Goal: Task Accomplishment & Management: Complete application form

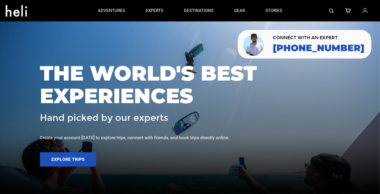
click at [218, 52] on div at bounding box center [190, 97] width 380 height 194
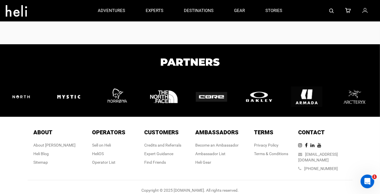
scroll to position [1218, 0]
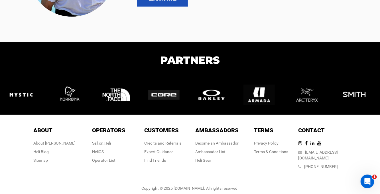
click at [102, 144] on div "Sell on Heli" at bounding box center [108, 143] width 33 height 6
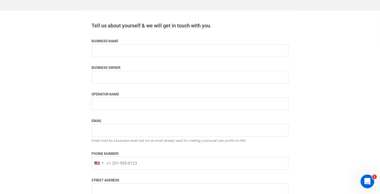
scroll to position [257, 0]
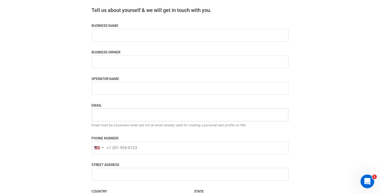
click at [183, 119] on input "email" at bounding box center [190, 114] width 197 height 13
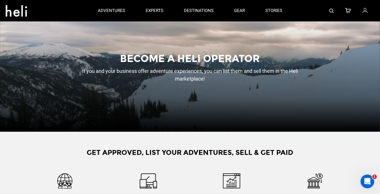
scroll to position [0, 0]
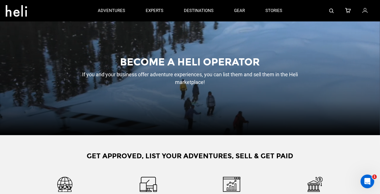
click at [203, 64] on h1 "Become a heli operator" at bounding box center [190, 61] width 228 height 11
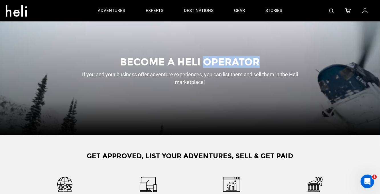
click at [203, 64] on h1 "Become a heli operator" at bounding box center [190, 61] width 228 height 11
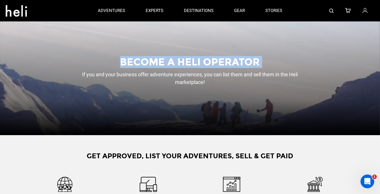
click at [203, 64] on h1 "Become a heli operator" at bounding box center [190, 61] width 228 height 11
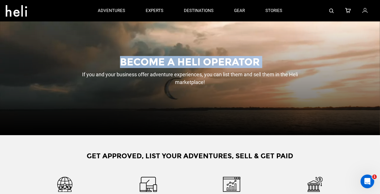
copy div "Become a heli operator"
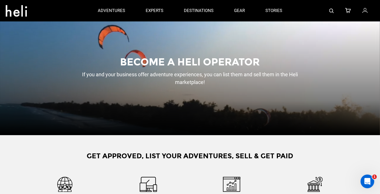
click at [270, 103] on div at bounding box center [190, 78] width 380 height 114
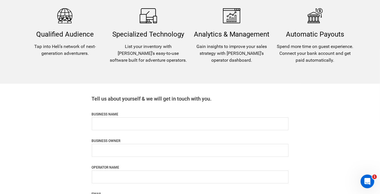
scroll to position [171, 0]
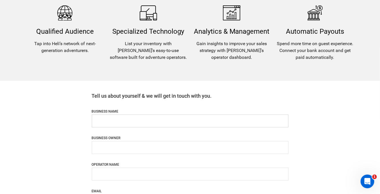
click at [180, 120] on input "name" at bounding box center [190, 120] width 197 height 13
type input "Test Roma Adventures"
click at [124, 151] on input "name" at bounding box center [190, 147] width 197 height 13
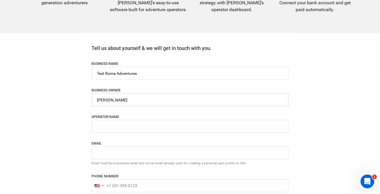
scroll to position [228, 0]
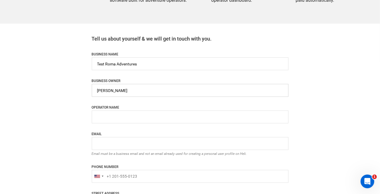
type input "[PERSON_NAME]"
click at [118, 115] on input "name" at bounding box center [190, 116] width 197 height 13
click at [121, 92] on input "name" at bounding box center [190, 90] width 197 height 13
click at [122, 116] on input "name" at bounding box center [190, 116] width 197 height 13
paste input "[PERSON_NAME]"
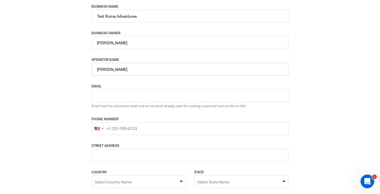
scroll to position [285, 0]
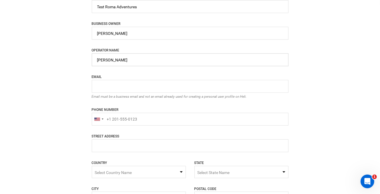
type input "[PERSON_NAME]"
click at [140, 84] on input "email" at bounding box center [190, 86] width 197 height 13
type input "[EMAIL_ADDRESS][DOMAIN_NAME]"
click at [122, 120] on input "+1" at bounding box center [190, 119] width 197 height 13
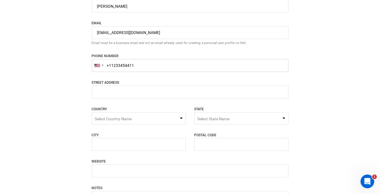
scroll to position [342, 0]
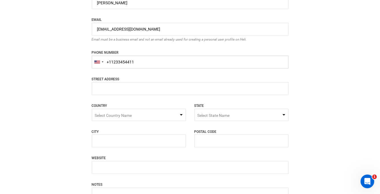
type input "+11233454411"
click at [146, 84] on input "name" at bounding box center [190, 88] width 197 height 13
type input "[STREET_ADDRESS]"
type input "[GEOGRAPHIC_DATA]"
type input "R3H 0G1"
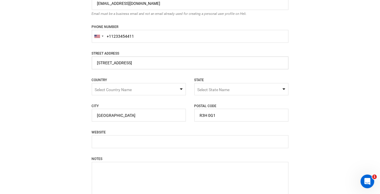
scroll to position [371, 0]
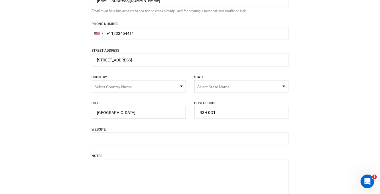
click at [133, 113] on input "[GEOGRAPHIC_DATA]" at bounding box center [139, 112] width 94 height 13
click at [134, 89] on span "Select Country Name" at bounding box center [139, 86] width 94 height 12
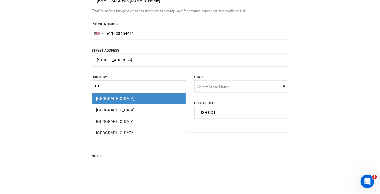
type input "u"
type input "cana"
click at [98, 101] on span "[GEOGRAPHIC_DATA]" at bounding box center [139, 98] width 94 height 11
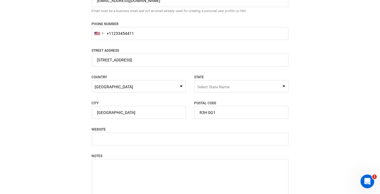
click at [205, 88] on span "Select State Name" at bounding box center [214, 86] width 32 height 5
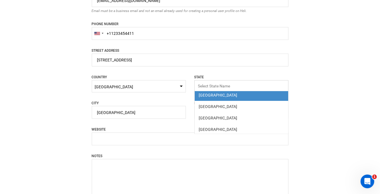
scroll to position [0, 0]
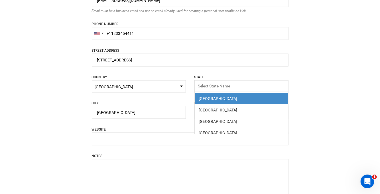
click at [217, 100] on div "[GEOGRAPHIC_DATA]" at bounding box center [241, 99] width 85 height 6
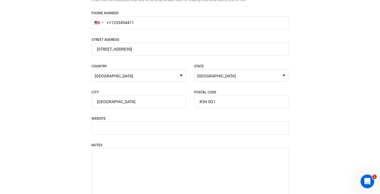
scroll to position [428, 0]
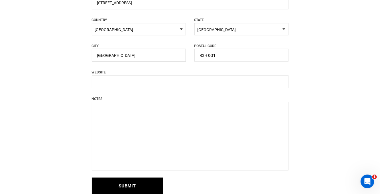
click at [169, 56] on input "[GEOGRAPHIC_DATA]" at bounding box center [139, 55] width 94 height 13
type input "Dunkan"
click at [164, 70] on div "WEBSITE Please enter a valid url.(Ex:-http/[URL][DOMAIN_NAME])" at bounding box center [190, 78] width 197 height 19
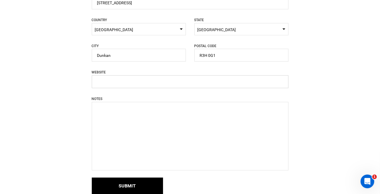
click at [185, 80] on input "text" at bounding box center [190, 81] width 197 height 13
click at [183, 68] on div "CITY Dunkan Please enter a valid city. POSTAL CODE R3H 0G1 Please enter a valid…" at bounding box center [190, 56] width 205 height 27
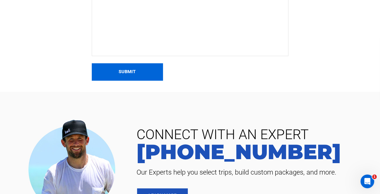
click at [156, 73] on button "Submit" at bounding box center [127, 71] width 71 height 17
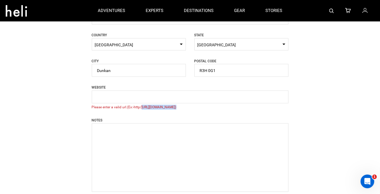
drag, startPoint x: 173, startPoint y: 106, endPoint x: 141, endPoint y: 106, distance: 32.8
click at [141, 108] on span "Please enter a valid url.(Ex:-http/[URL][DOMAIN_NAME])" at bounding box center [190, 107] width 197 height 5
copy span "[URL][DOMAIN_NAME]"
click at [141, 94] on input "text" at bounding box center [190, 96] width 197 height 13
paste input "[URL][DOMAIN_NAME]"
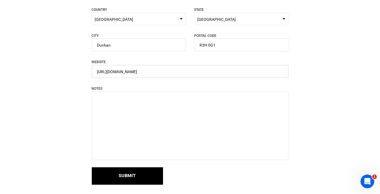
scroll to position [441, 0]
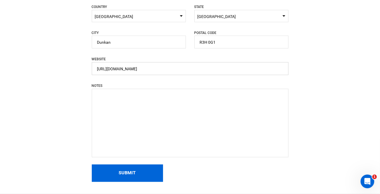
type input "[URL][DOMAIN_NAME]"
click at [134, 167] on button "Submit" at bounding box center [127, 172] width 71 height 17
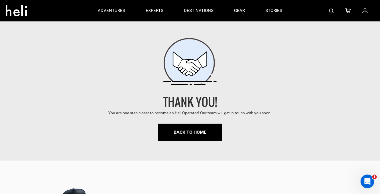
click at [365, 9] on icon at bounding box center [365, 10] width 5 height 7
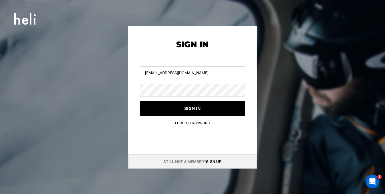
click at [181, 75] on input "[EMAIL_ADDRESS][DOMAIN_NAME]" at bounding box center [193, 72] width 106 height 13
paste input "roma@test.adventurer"
type input "[EMAIL_ADDRESS][DOMAIN_NAME]"
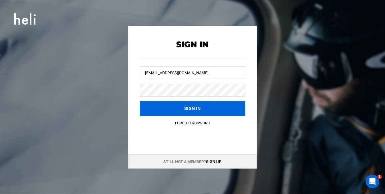
click at [176, 110] on button "Sign in" at bounding box center [193, 108] width 106 height 15
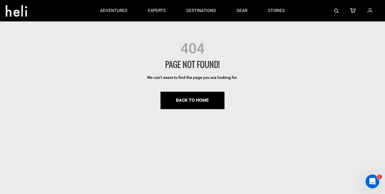
click at [371, 11] on icon at bounding box center [369, 10] width 5 height 7
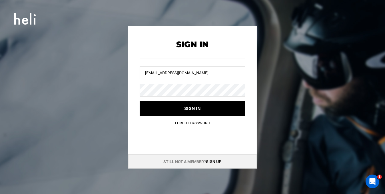
click at [177, 98] on form "Sign In [EMAIL_ADDRESS][DOMAIN_NAME] Sign in Forgot Password" at bounding box center [193, 78] width 106 height 76
click at [203, 77] on input "[EMAIL_ADDRESS][DOMAIN_NAME]" at bounding box center [193, 72] width 106 height 13
paste input "roma@test.adventurer"
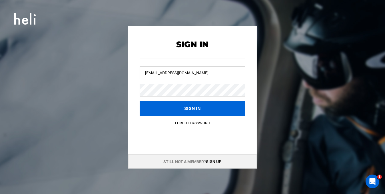
type input "[EMAIL_ADDRESS][DOMAIN_NAME]"
click at [203, 105] on button "Sign in" at bounding box center [193, 108] width 106 height 15
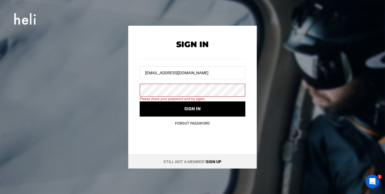
click at [191, 122] on link "Forgot Password" at bounding box center [192, 123] width 35 height 4
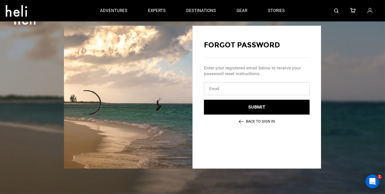
click at [243, 86] on input "email" at bounding box center [257, 88] width 106 height 13
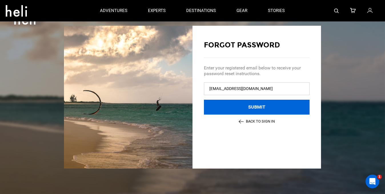
type input "swicher123@gmail.com"
click at [274, 102] on button "Submit" at bounding box center [257, 107] width 106 height 15
click at [237, 109] on button "Submit" at bounding box center [257, 107] width 106 height 15
click at [227, 104] on button "Submit" at bounding box center [257, 107] width 106 height 15
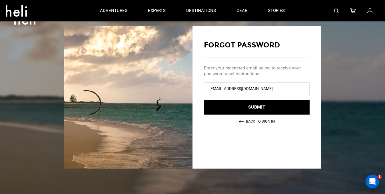
click at [245, 122] on link "Back to Sign In" at bounding box center [257, 121] width 36 height 4
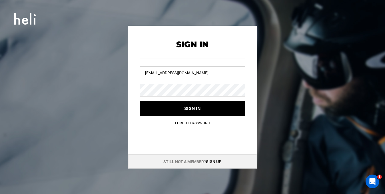
click at [197, 71] on input "[EMAIL_ADDRESS][DOMAIN_NAME]" at bounding box center [193, 72] width 106 height 13
paste input "swicher123@g"
type input "swicher123@gmail.com"
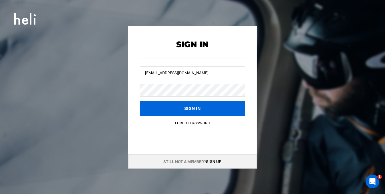
click at [215, 106] on button "Sign in" at bounding box center [193, 108] width 106 height 15
